Goal: Information Seeking & Learning: Find contact information

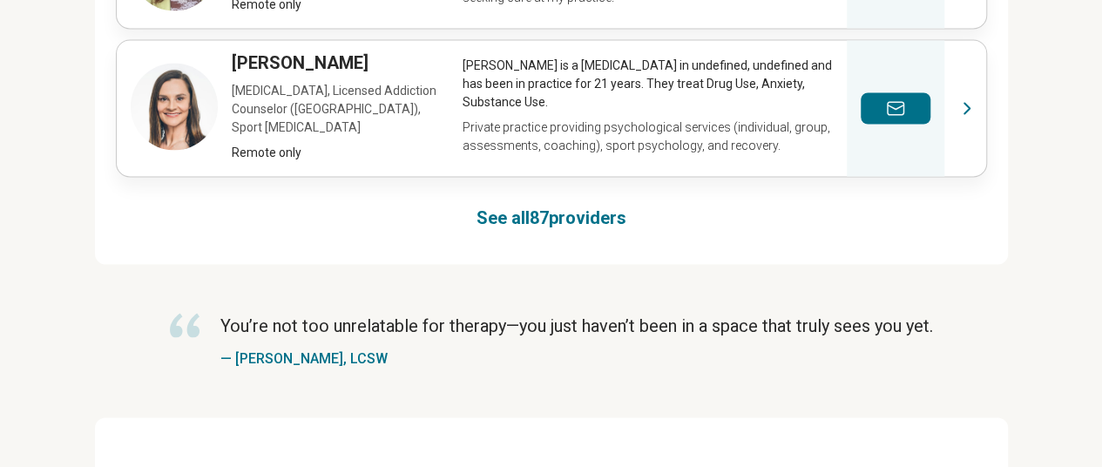
scroll to position [1454, 0]
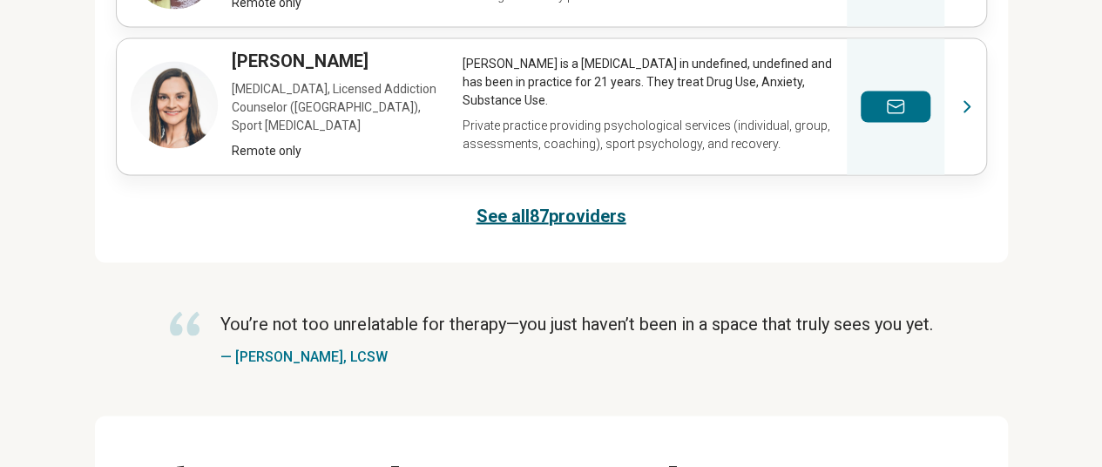
click at [553, 203] on link "See all 87 providers" at bounding box center [552, 215] width 150 height 24
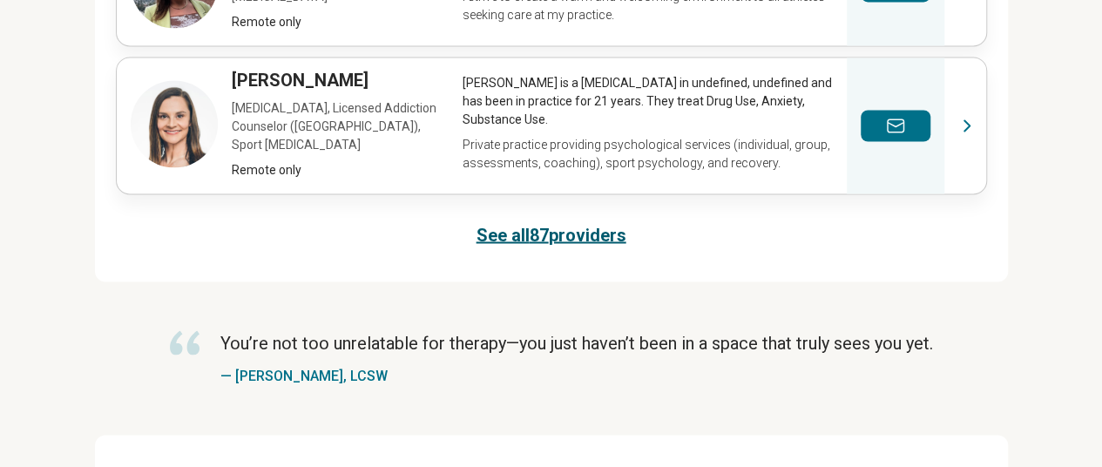
scroll to position [1397, 0]
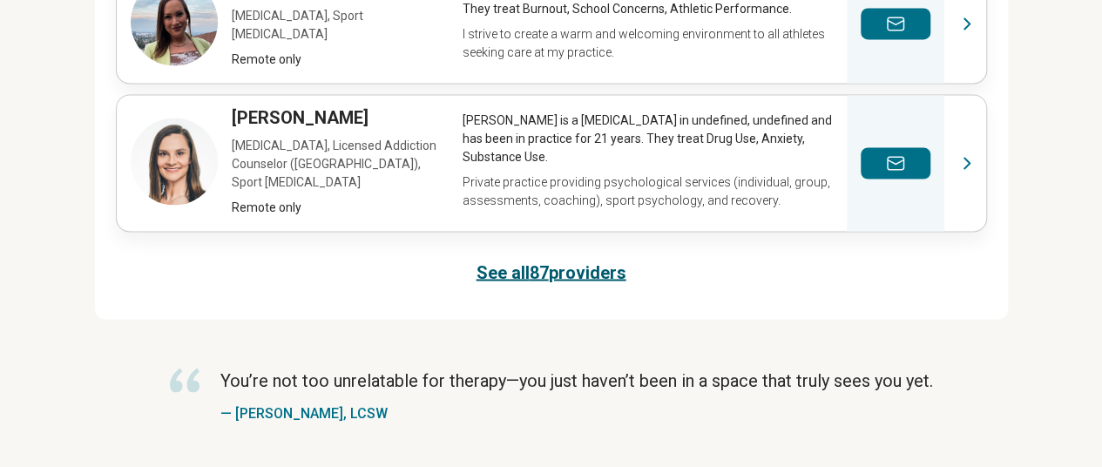
click at [564, 260] on link "See all 87 providers" at bounding box center [552, 272] width 150 height 24
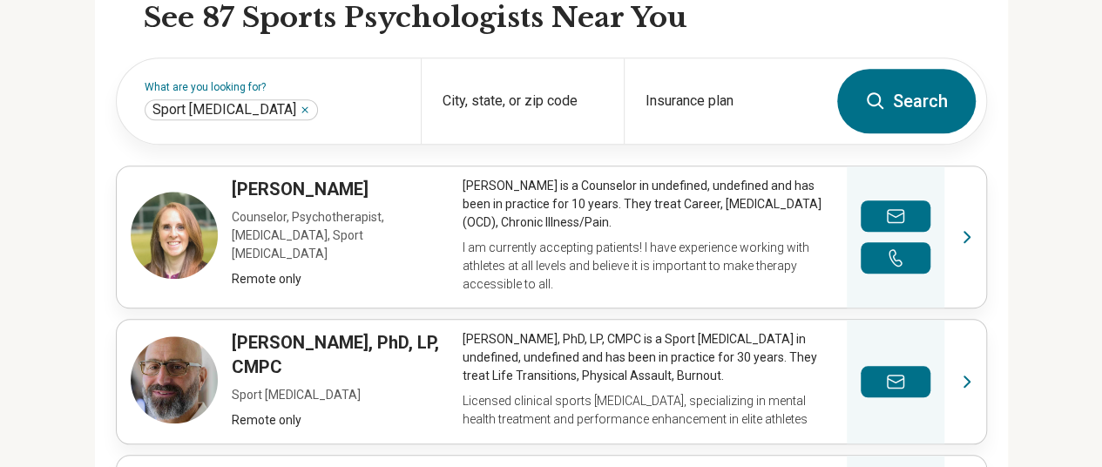
scroll to position [618, 0]
click at [450, 102] on div "City, state, or zip code" at bounding box center [522, 100] width 203 height 85
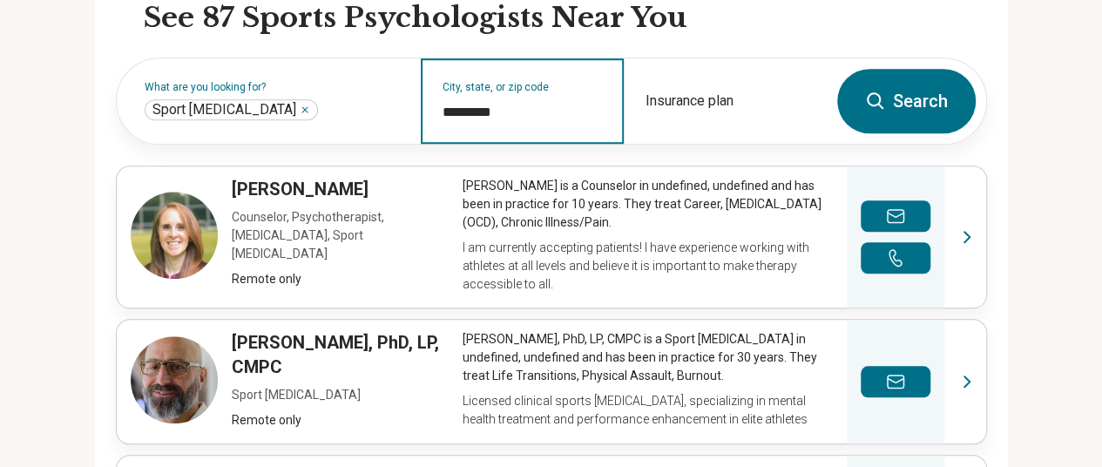
type input "*********"
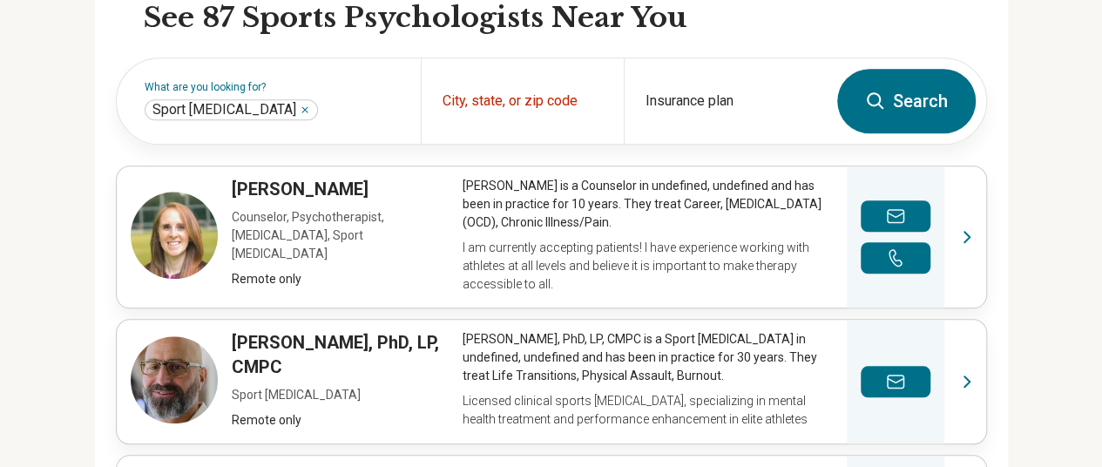
click at [899, 99] on button "Search" at bounding box center [906, 101] width 139 height 64
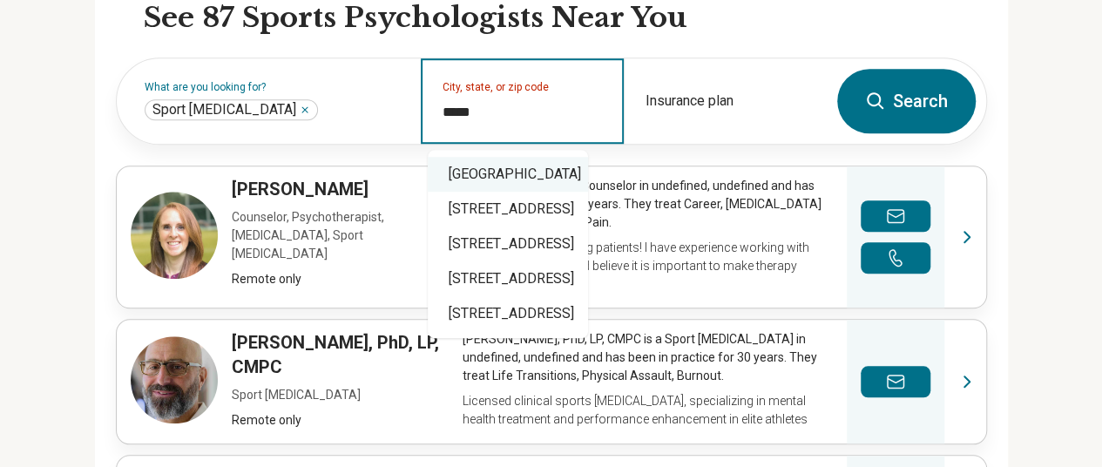
click at [499, 160] on div "Ann Arbor, MI 48108" at bounding box center [508, 174] width 160 height 35
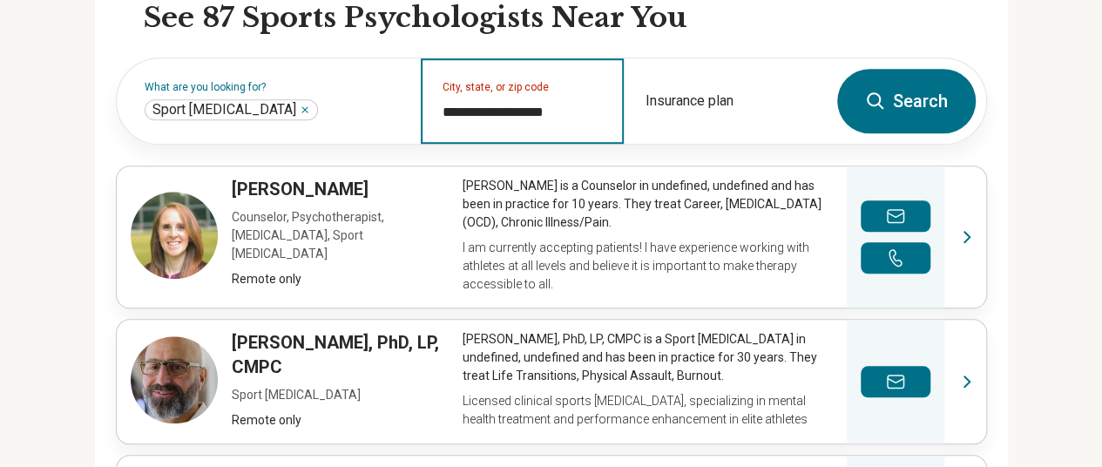
type input "**********"
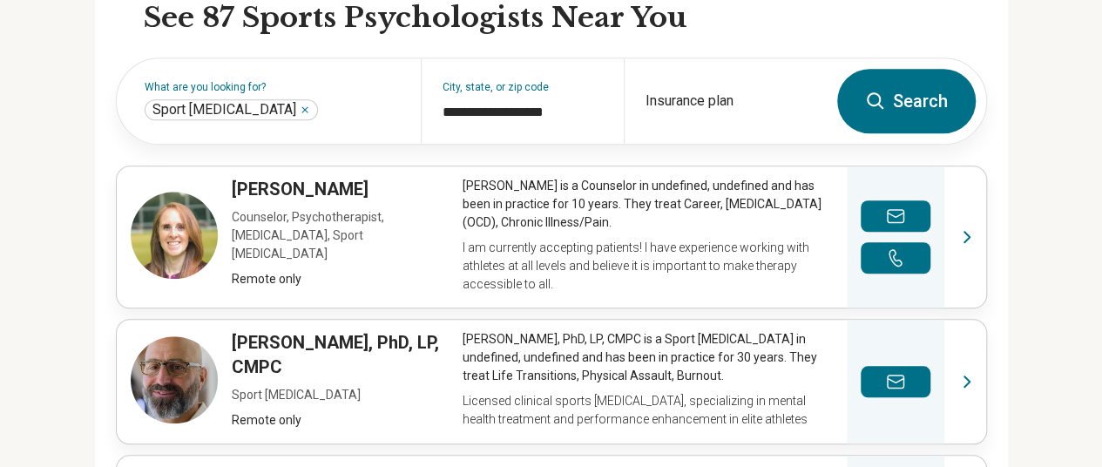
click at [946, 90] on button "Search" at bounding box center [906, 101] width 139 height 64
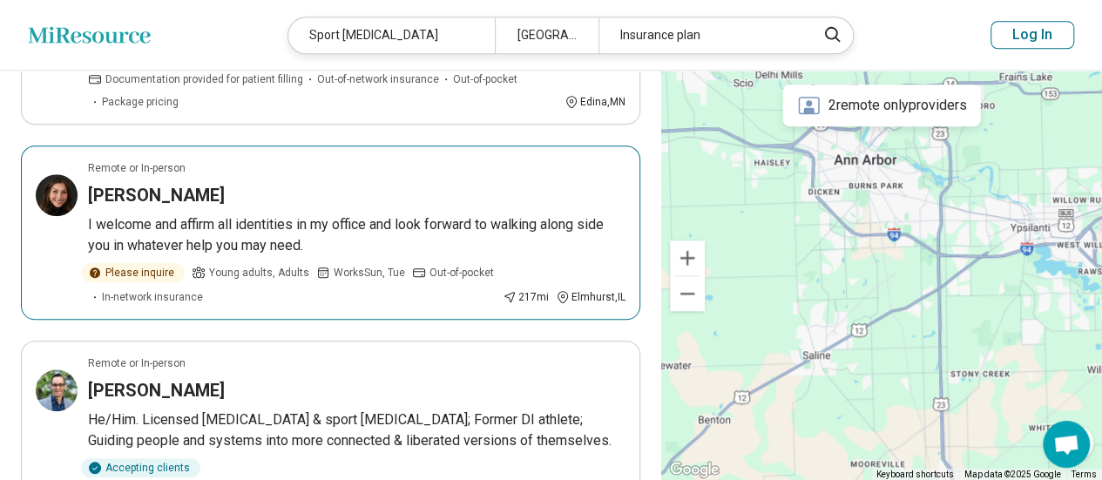
scroll to position [706, 0]
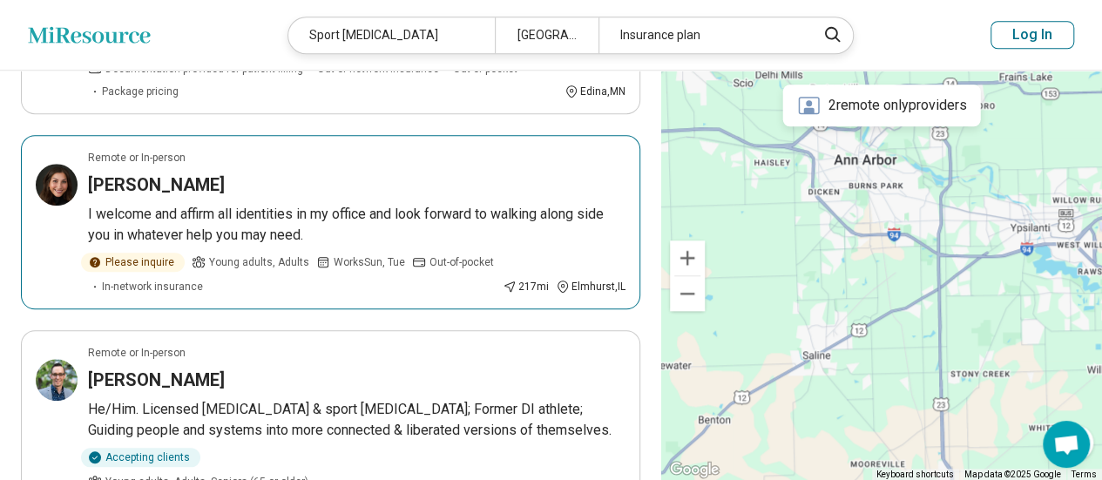
click at [351, 186] on div "[PERSON_NAME]" at bounding box center [356, 184] width 537 height 24
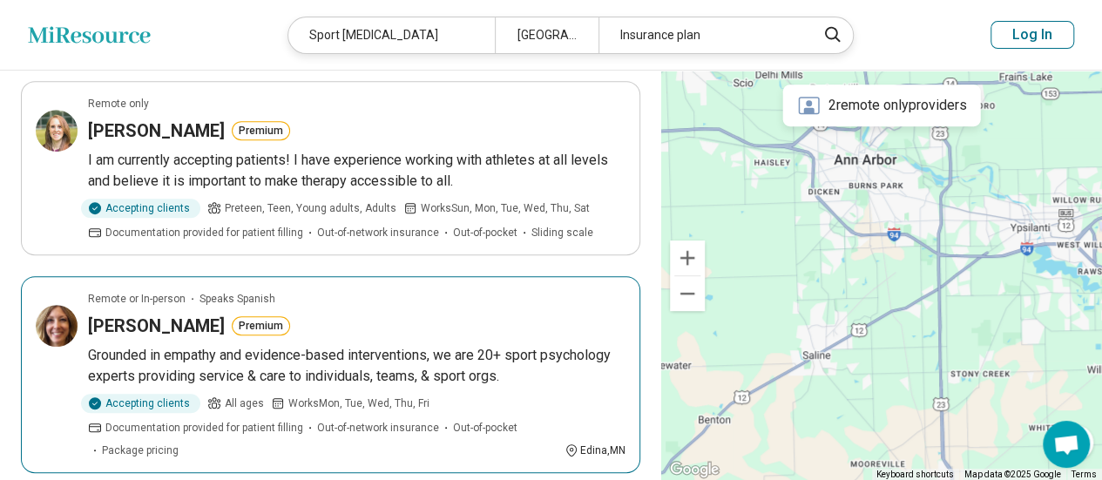
scroll to position [0, 0]
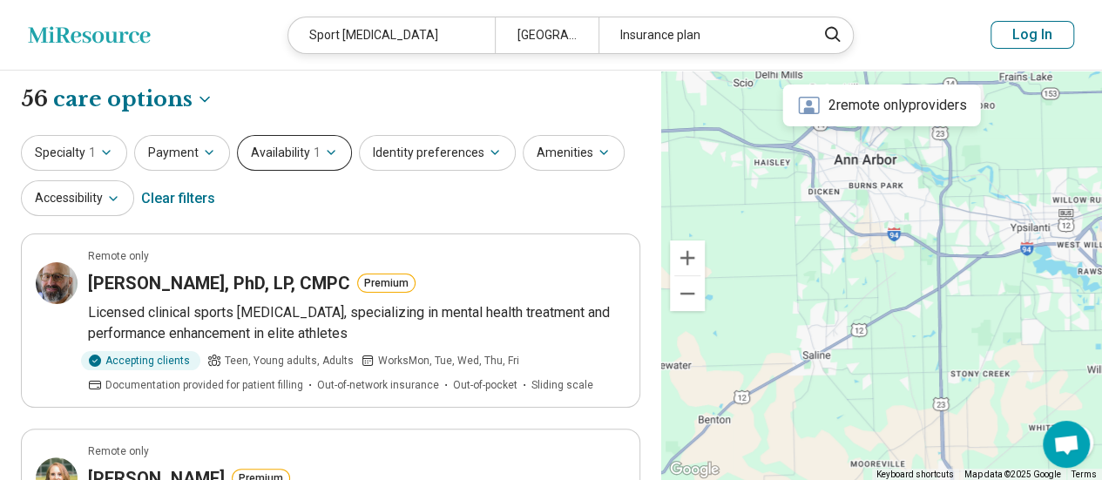
click at [267, 152] on button "Availability 1" at bounding box center [294, 153] width 115 height 36
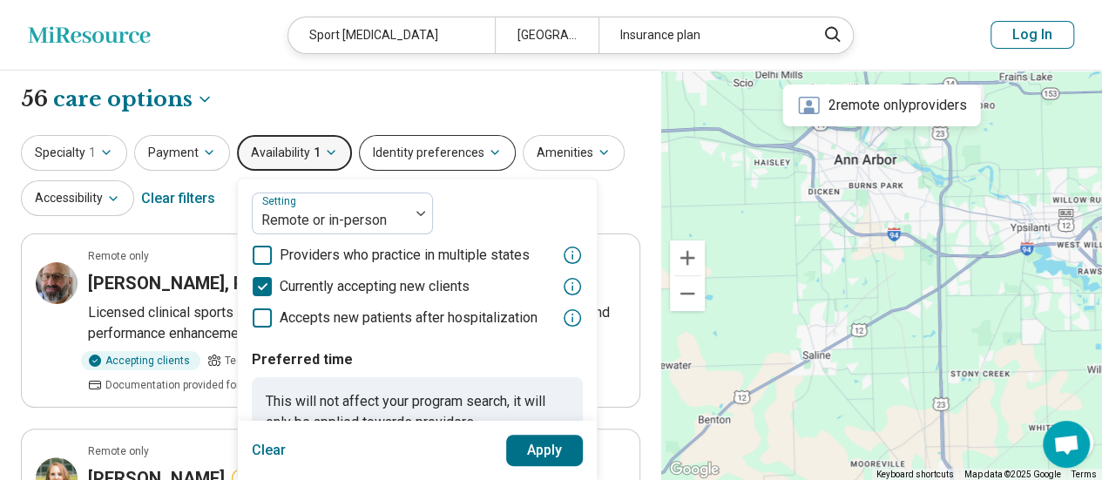
click at [421, 149] on button "Identity preferences" at bounding box center [437, 153] width 157 height 36
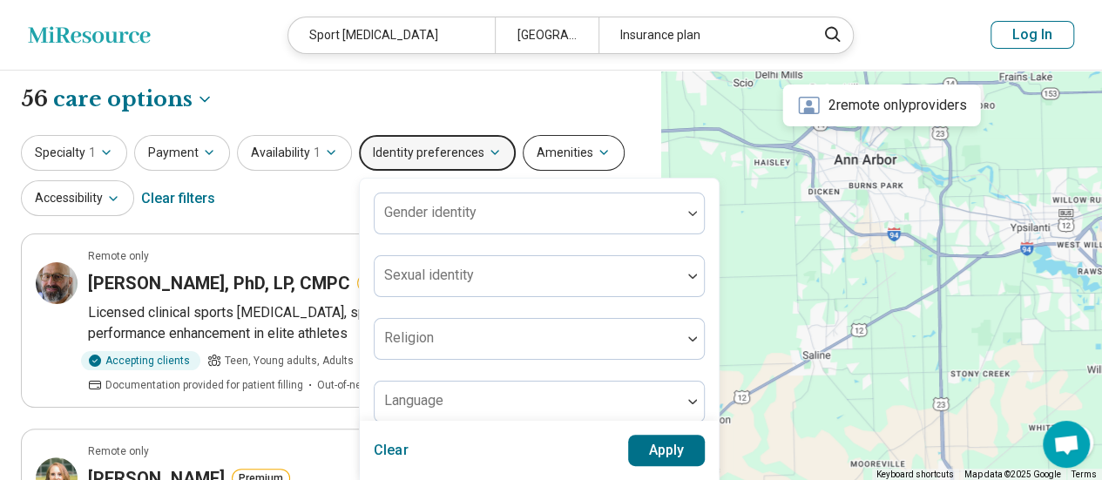
click at [584, 156] on button "Amenities" at bounding box center [574, 153] width 102 height 36
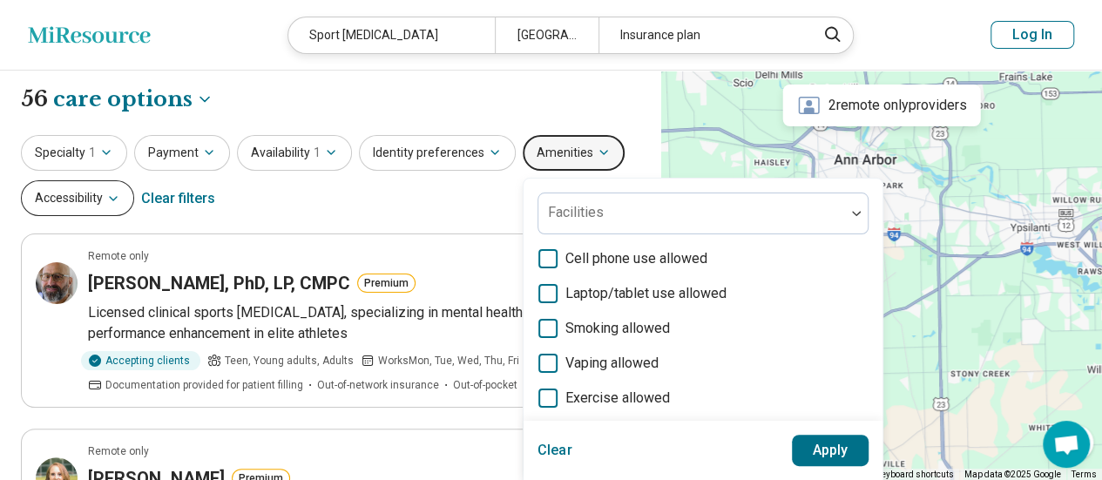
click at [101, 204] on button "Accessibility" at bounding box center [77, 198] width 113 height 36
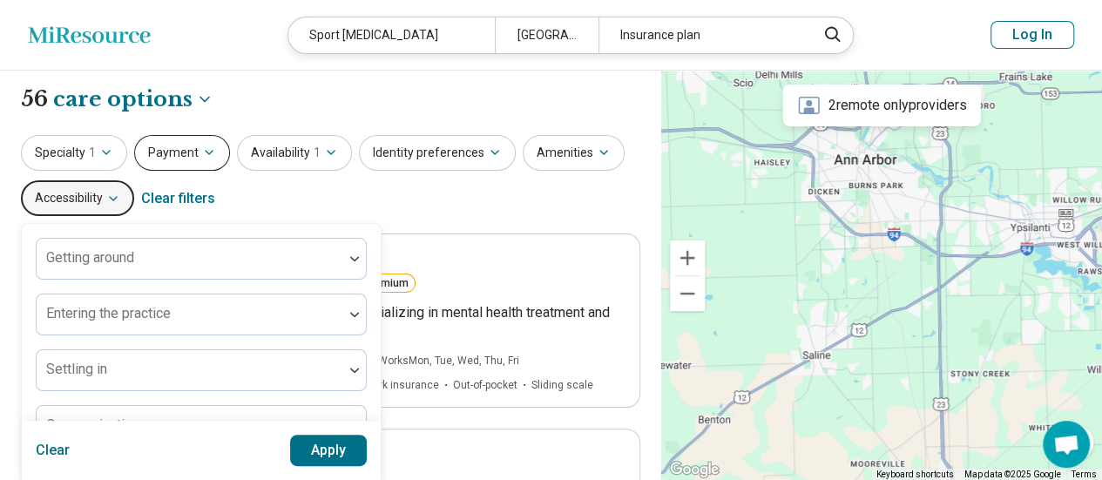
click at [160, 153] on button "Payment" at bounding box center [182, 153] width 96 height 36
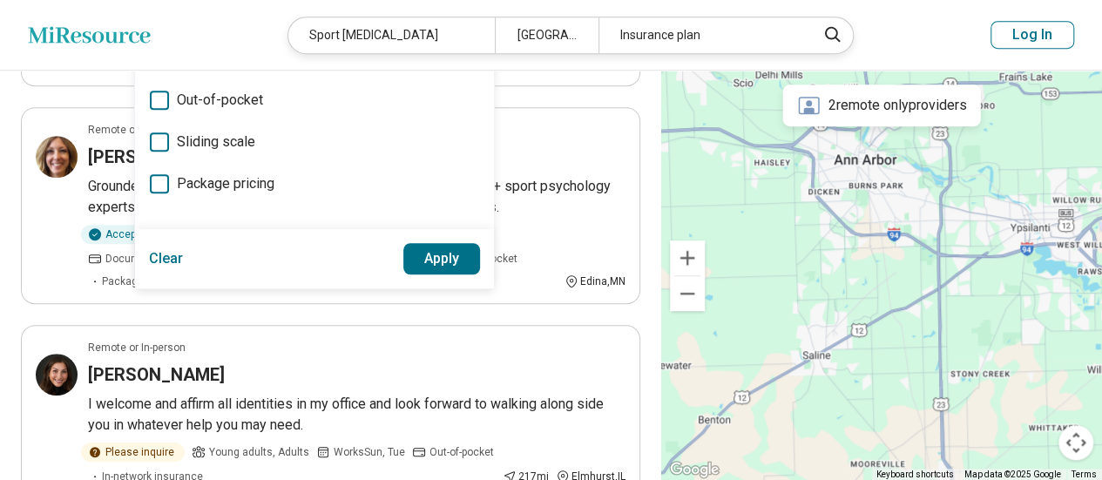
scroll to position [520, 0]
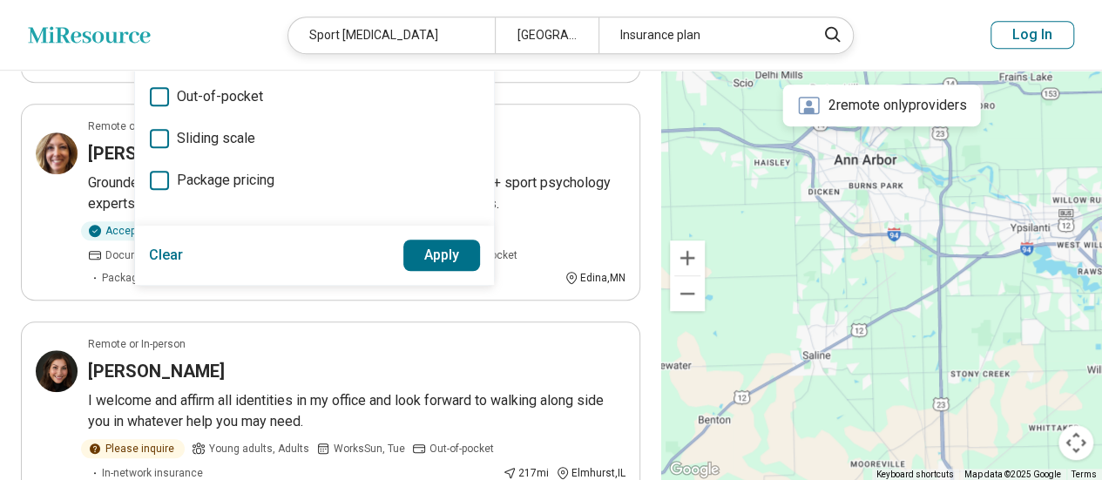
click at [172, 255] on button "Clear" at bounding box center [166, 255] width 35 height 31
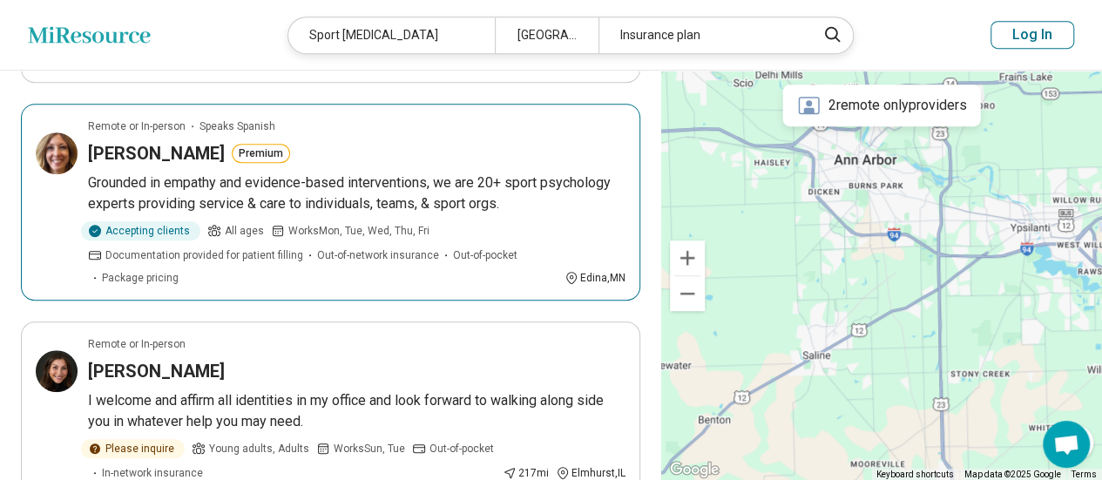
scroll to position [0, 0]
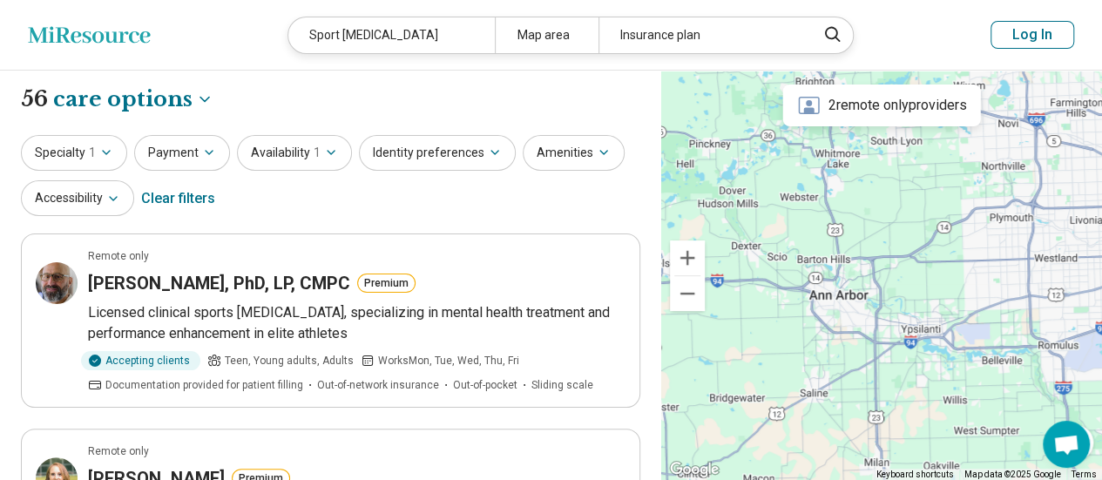
drag, startPoint x: 953, startPoint y: 250, endPoint x: 860, endPoint y: 313, distance: 112.3
click at [860, 313] on div at bounding box center [881, 276] width 441 height 410
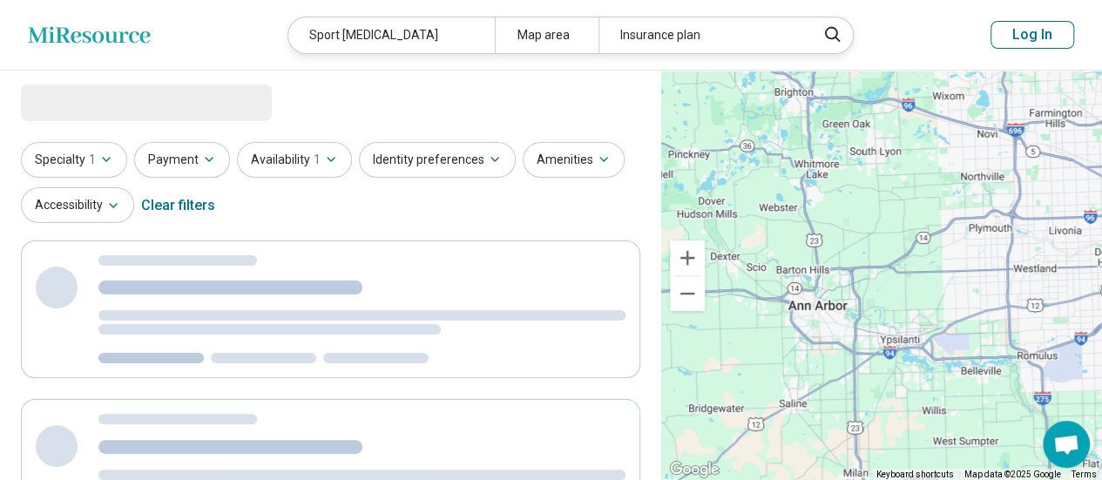
select select "***"
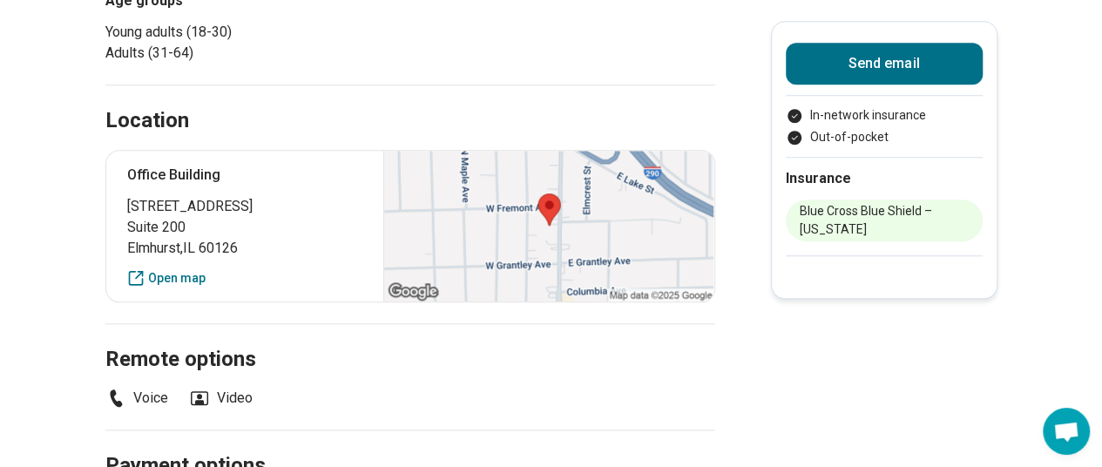
scroll to position [751, 0]
